Goal: Information Seeking & Learning: Learn about a topic

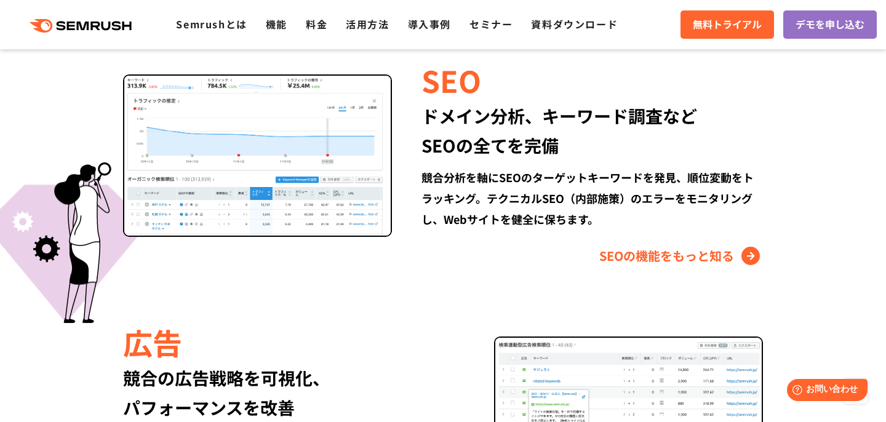
scroll to position [1171, 0]
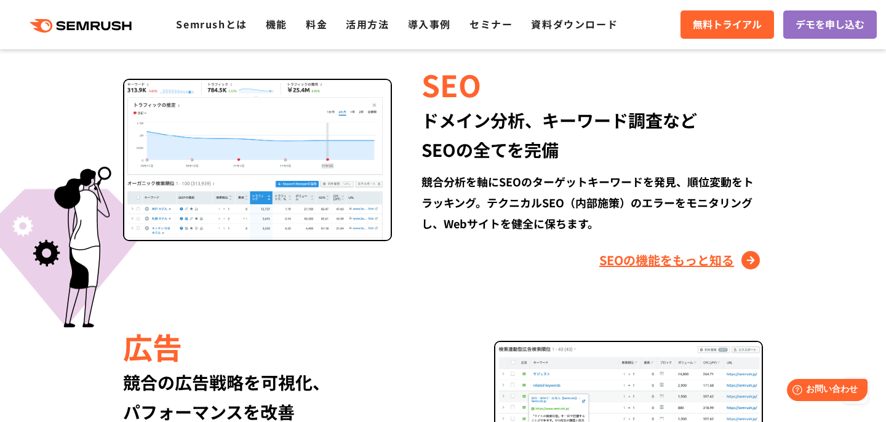
click at [671, 262] on link "SEOの機能をもっと知る" at bounding box center [681, 260] width 164 height 20
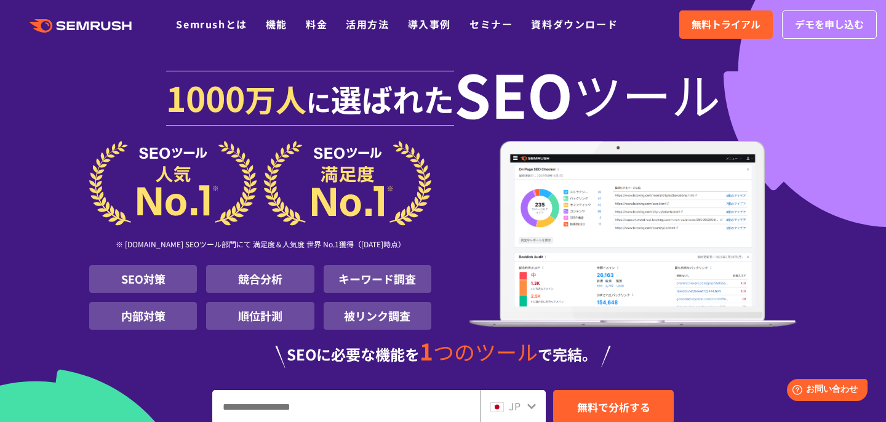
click at [300, 25] on ul "Semrushとは 機能 料金 活用方法 導入事例 セミナー 資料ダウンロード" at bounding box center [406, 25] width 460 height 16
click at [321, 28] on link "料金" at bounding box center [317, 24] width 22 height 15
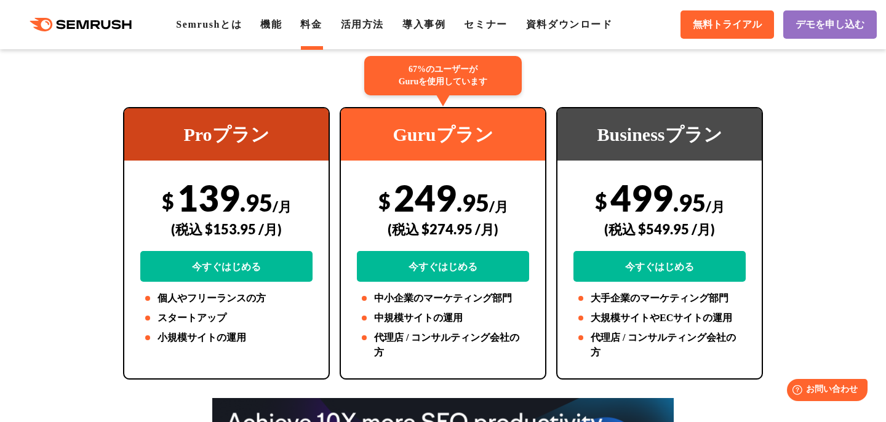
scroll to position [246, 0]
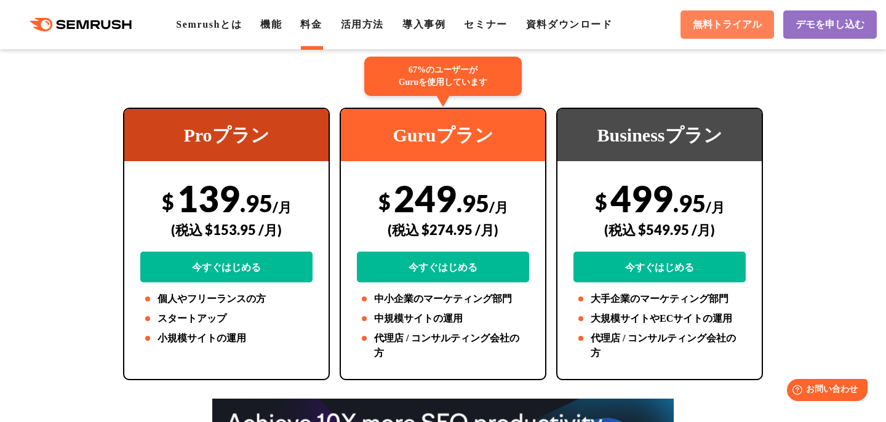
drag, startPoint x: 803, startPoint y: 81, endPoint x: 737, endPoint y: 28, distance: 84.9
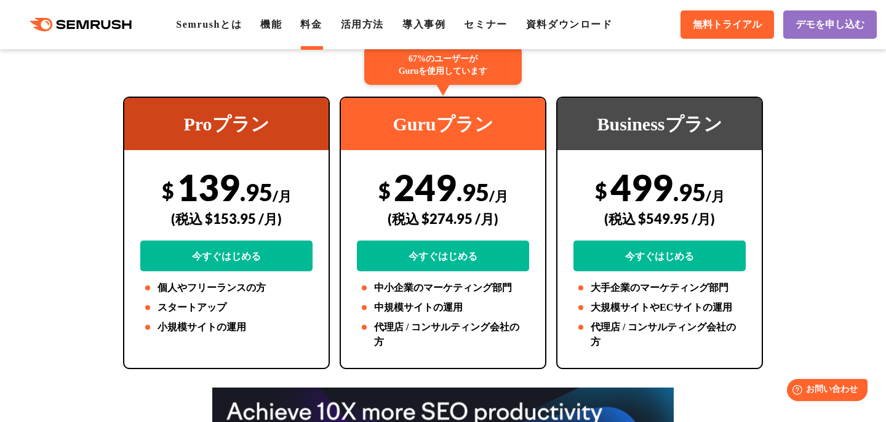
scroll to position [263, 0]
